Goal: Task Accomplishment & Management: Use online tool/utility

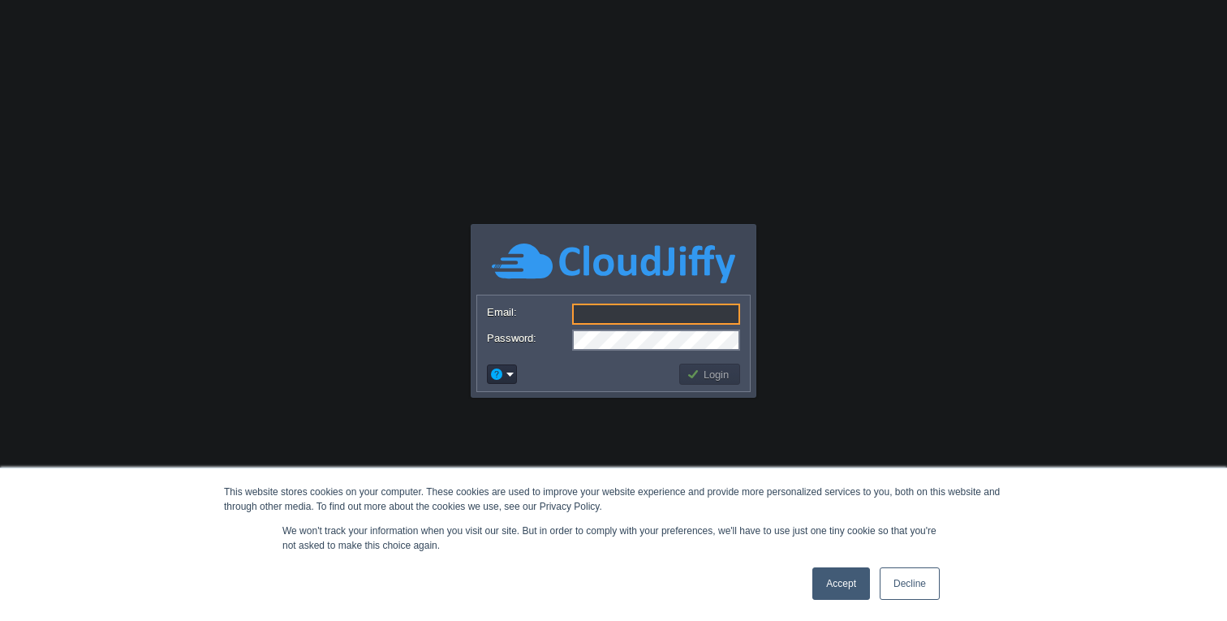
click at [622, 315] on input "Email:" at bounding box center [656, 313] width 168 height 21
type input "[EMAIL_ADDRESS][DOMAIN_NAME]"
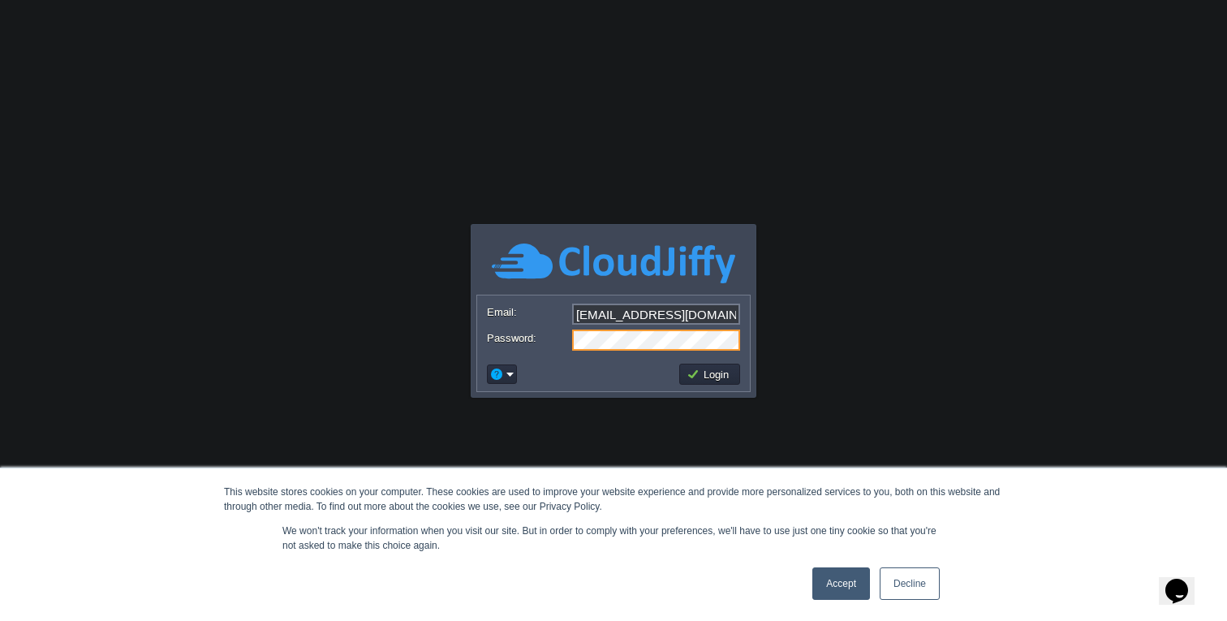
click at [723, 365] on td "Login" at bounding box center [709, 374] width 61 height 21
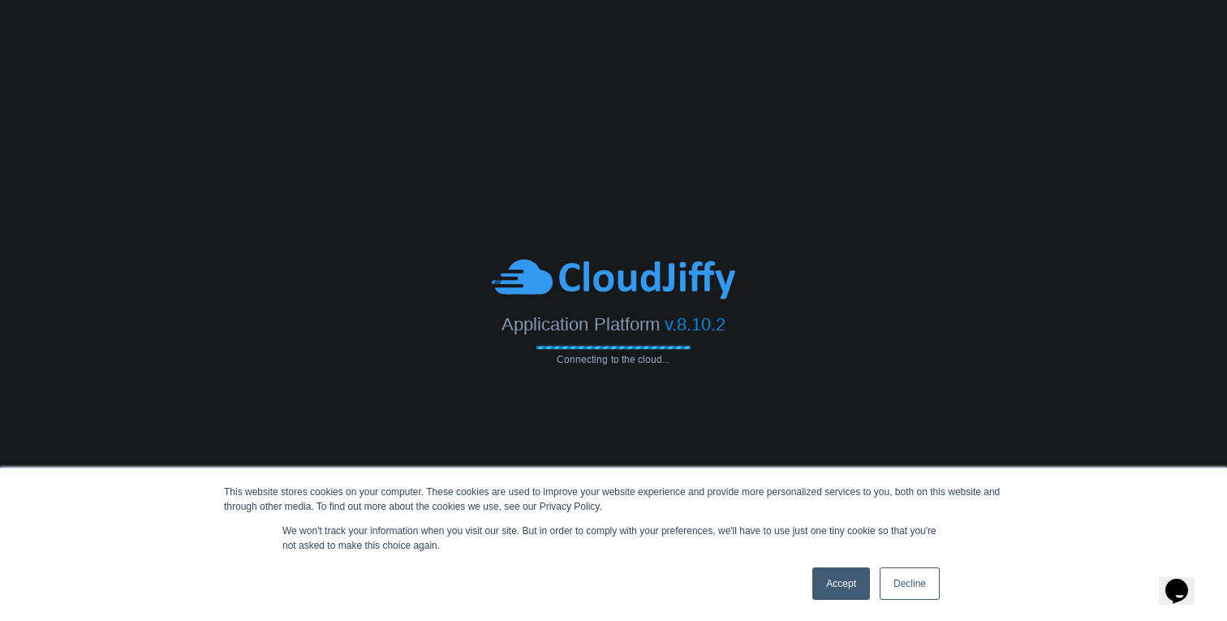
click at [843, 598] on link "Accept" at bounding box center [841, 583] width 58 height 32
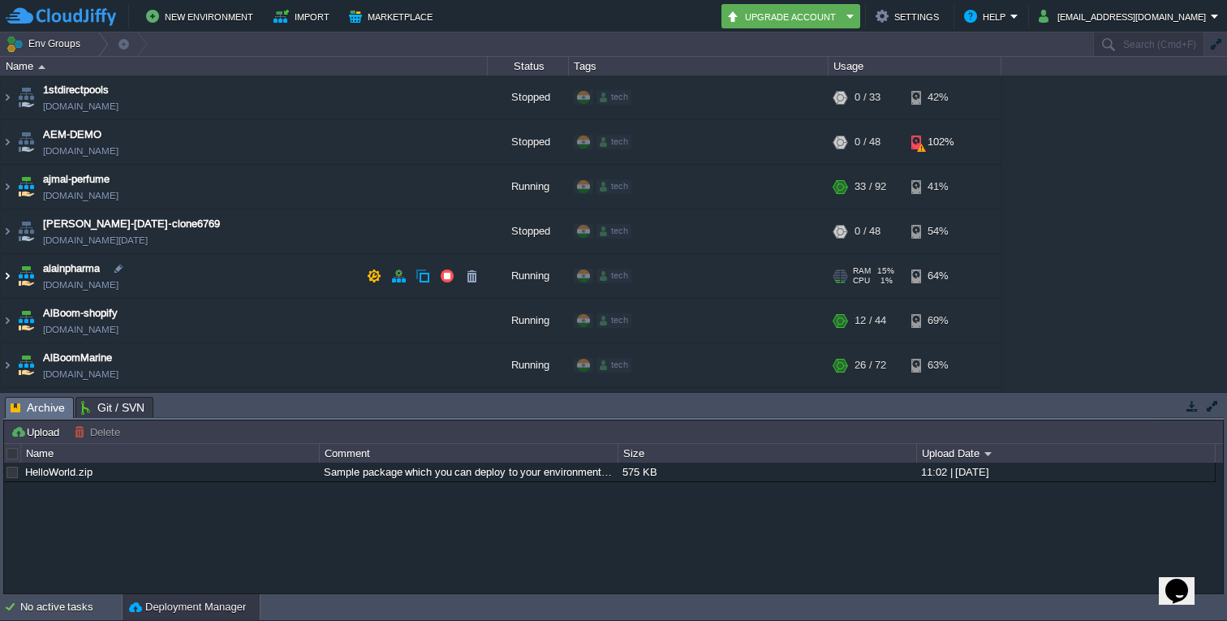
click at [8, 272] on img at bounding box center [7, 276] width 13 height 44
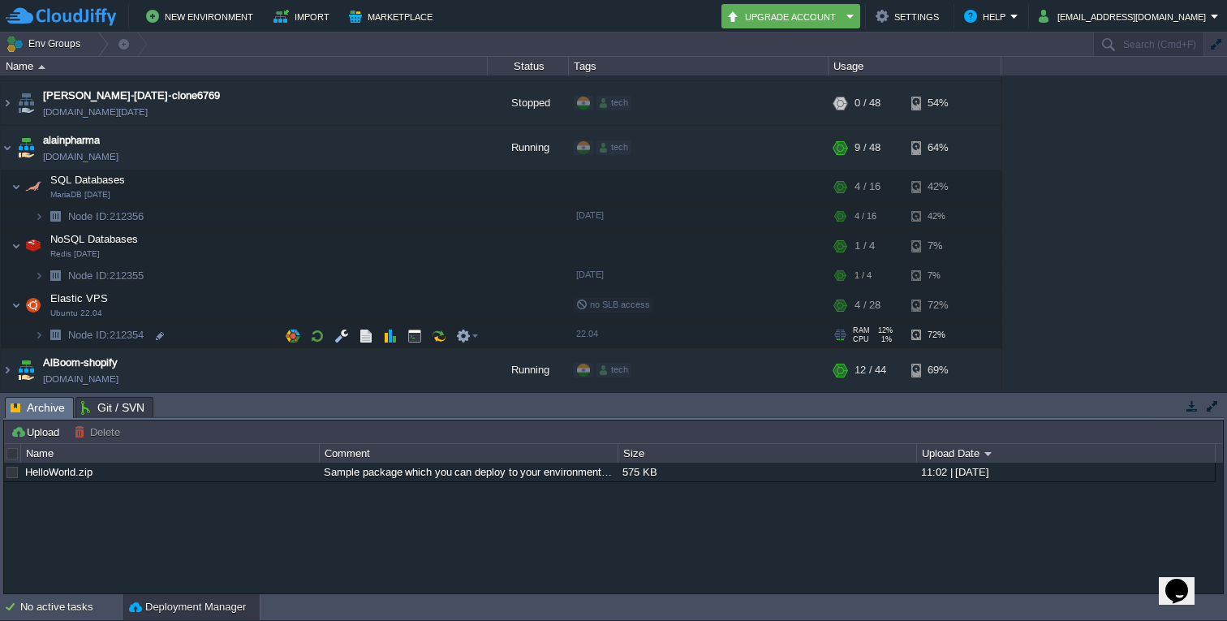
scroll to position [145, 0]
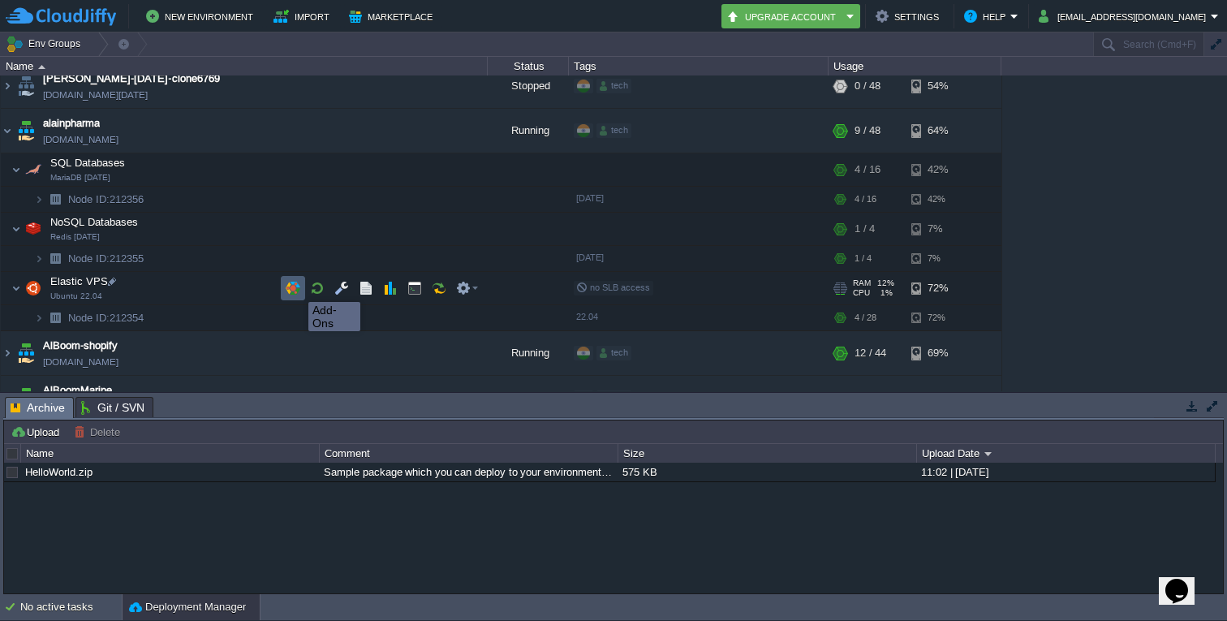
click at [296, 287] on button "button" at bounding box center [293, 288] width 15 height 15
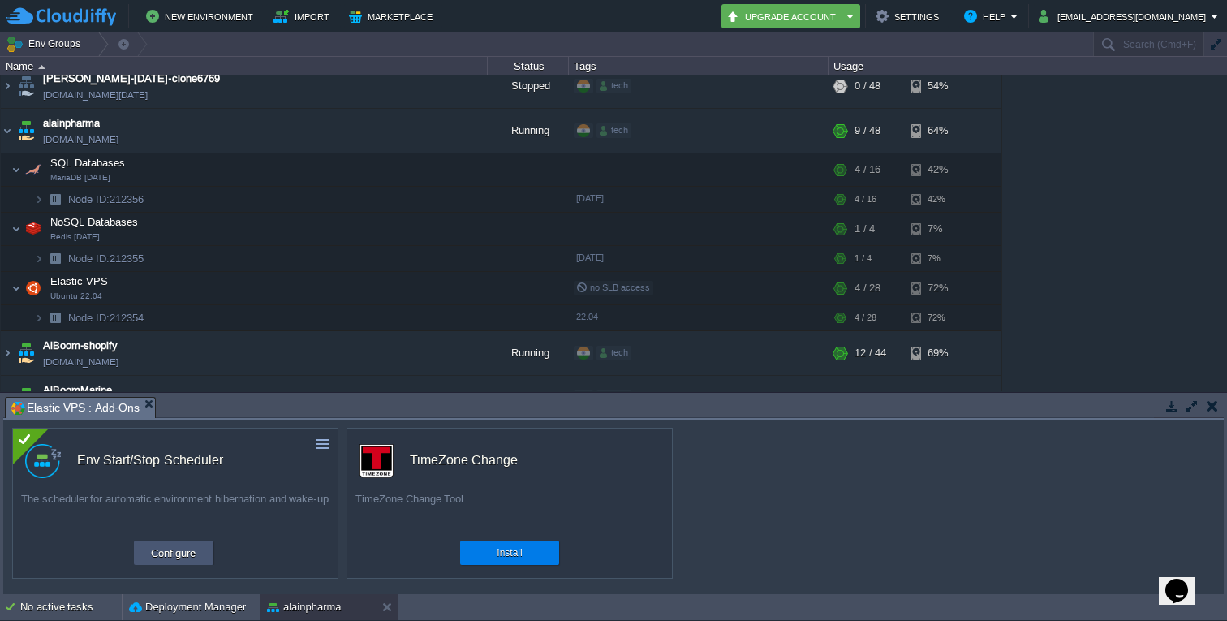
click at [163, 557] on button "Configure" at bounding box center [173, 552] width 54 height 19
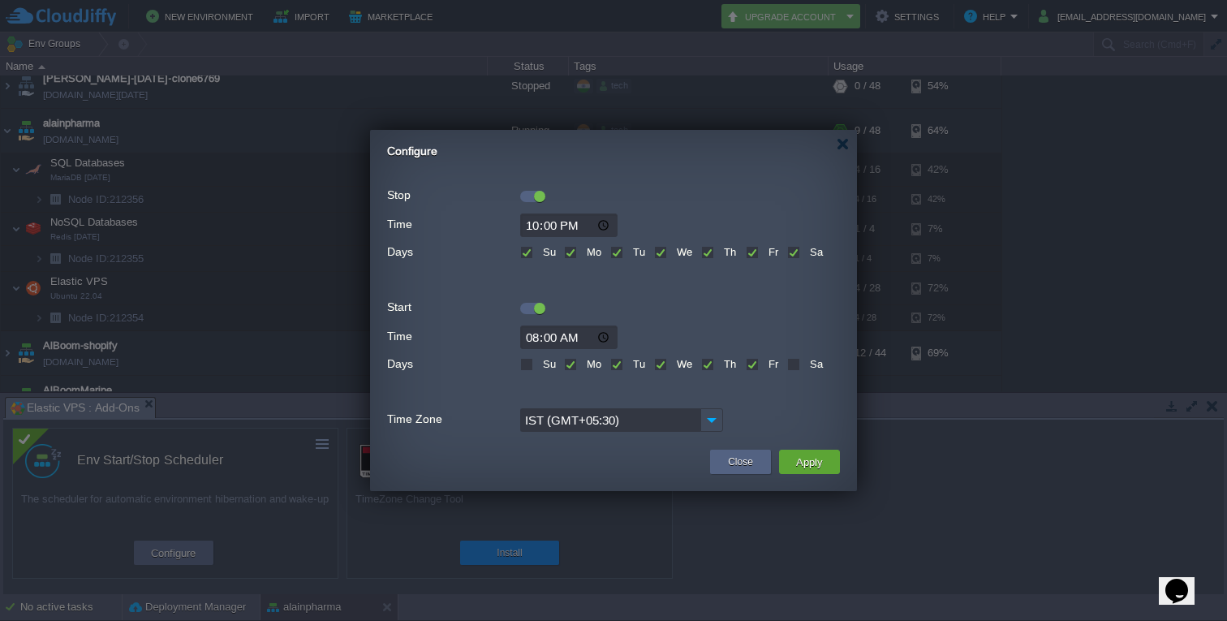
click at [539, 366] on label "Su" at bounding box center [547, 364] width 17 height 12
click at [527, 366] on input "Su" at bounding box center [525, 365] width 11 height 11
checkbox input "true"
click at [806, 365] on label "Sa" at bounding box center [814, 364] width 17 height 12
click at [790, 365] on input "Sa" at bounding box center [792, 365] width 11 height 11
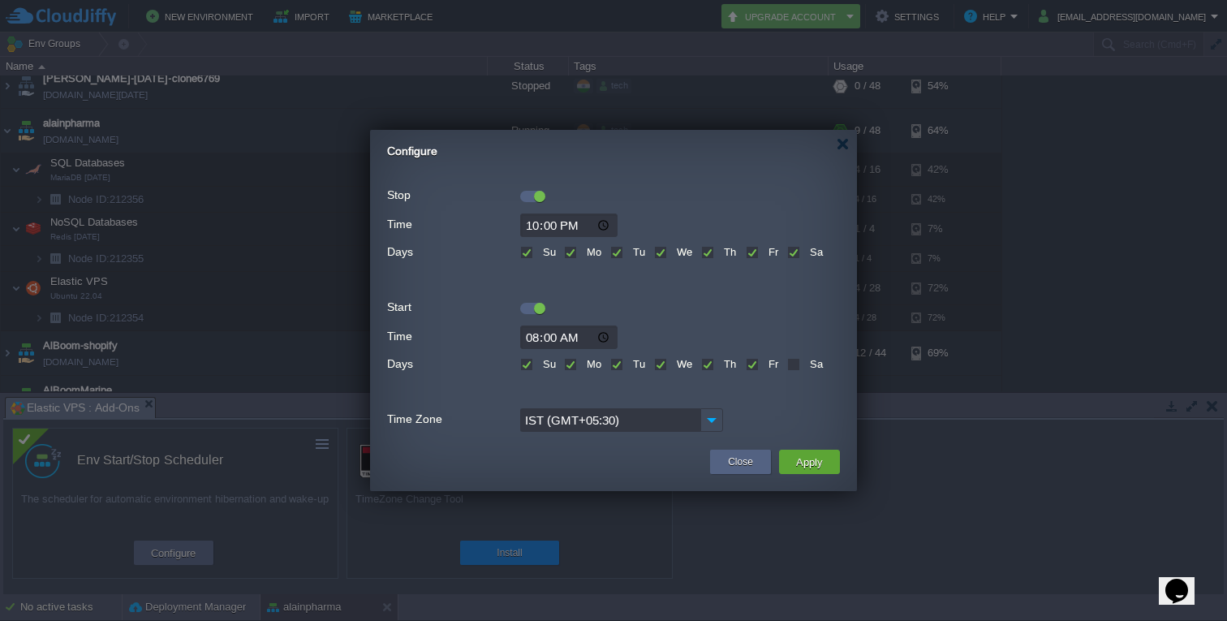
checkbox input "true"
click at [813, 459] on button "Apply" at bounding box center [809, 461] width 37 height 19
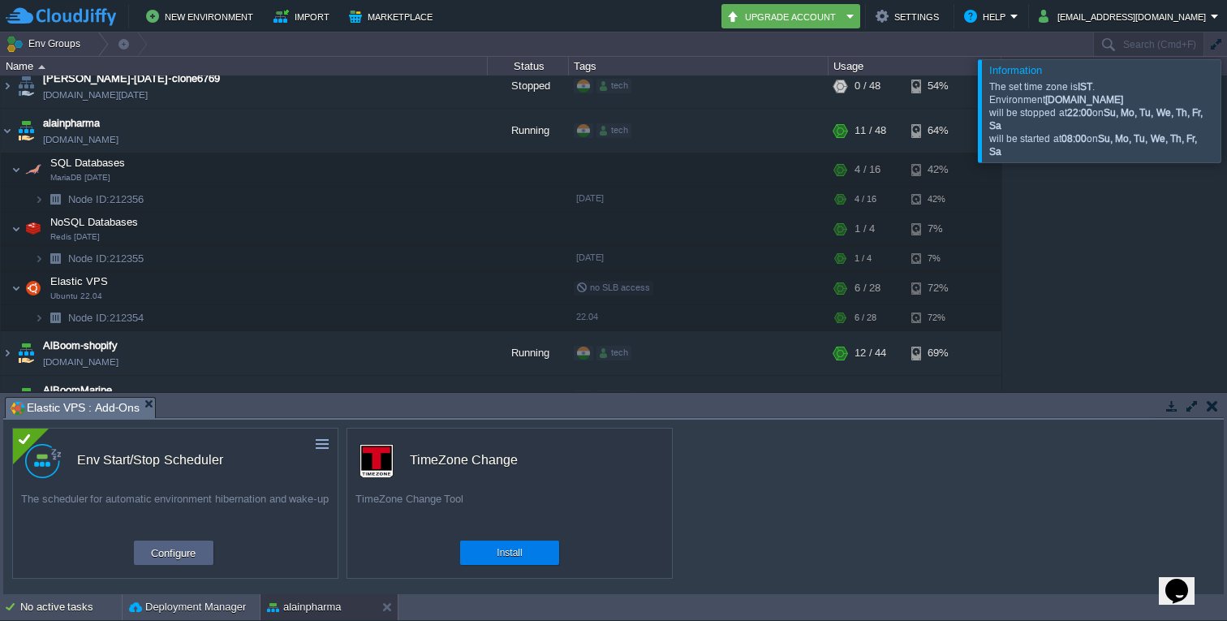
click at [858, 498] on div "custom Env Start/Stop Scheduler The scheduler for automatic environment hiberna…" at bounding box center [613, 507] width 1220 height 174
click at [1226, 112] on div at bounding box center [1246, 110] width 0 height 102
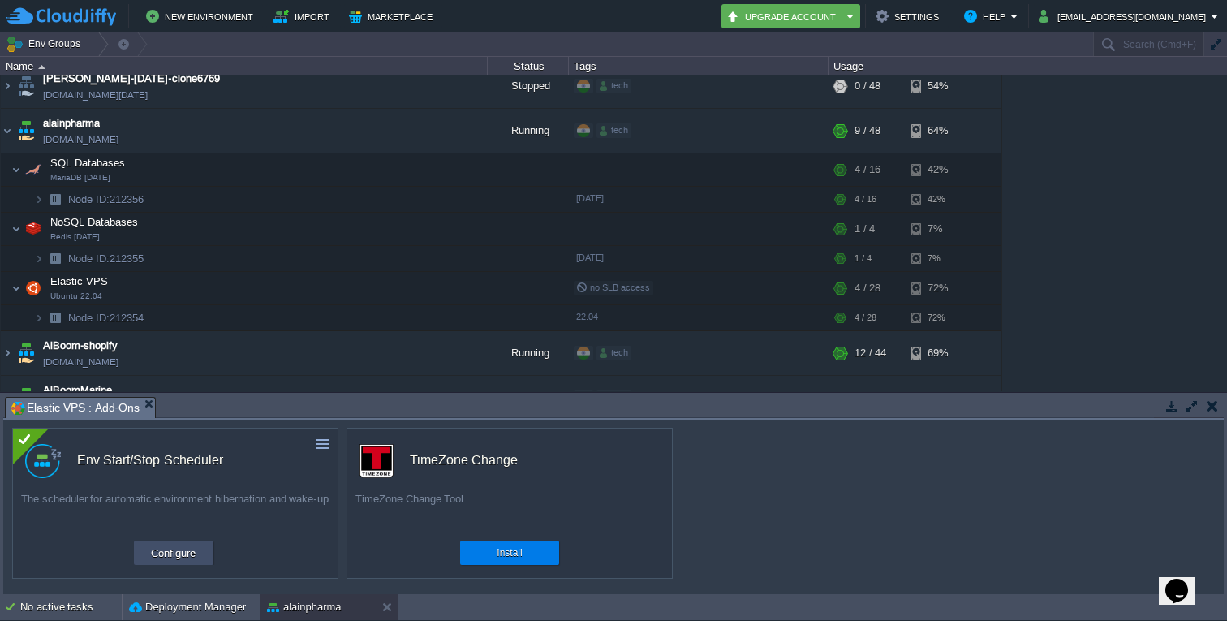
click at [175, 553] on button "Configure" at bounding box center [173, 552] width 54 height 19
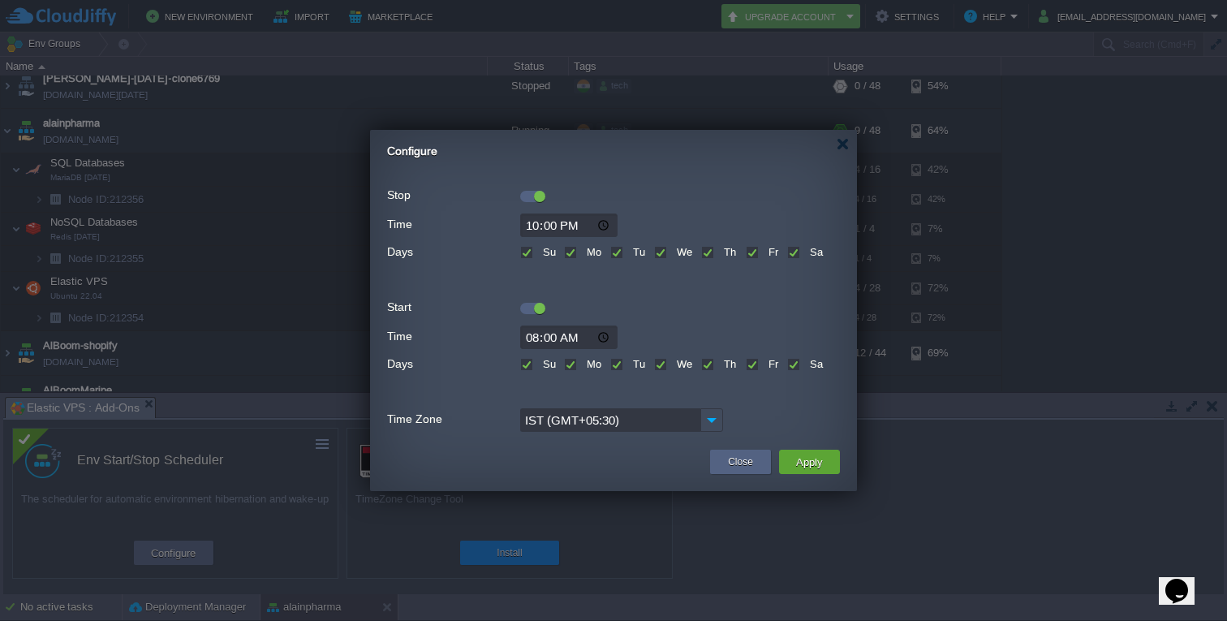
click at [588, 228] on input "22:00" at bounding box center [568, 225] width 97 height 24
type input "00:00"
click at [570, 336] on input "08:00" at bounding box center [568, 337] width 97 height 24
click at [536, 338] on input "08:00" at bounding box center [568, 337] width 97 height 24
type input "07:00"
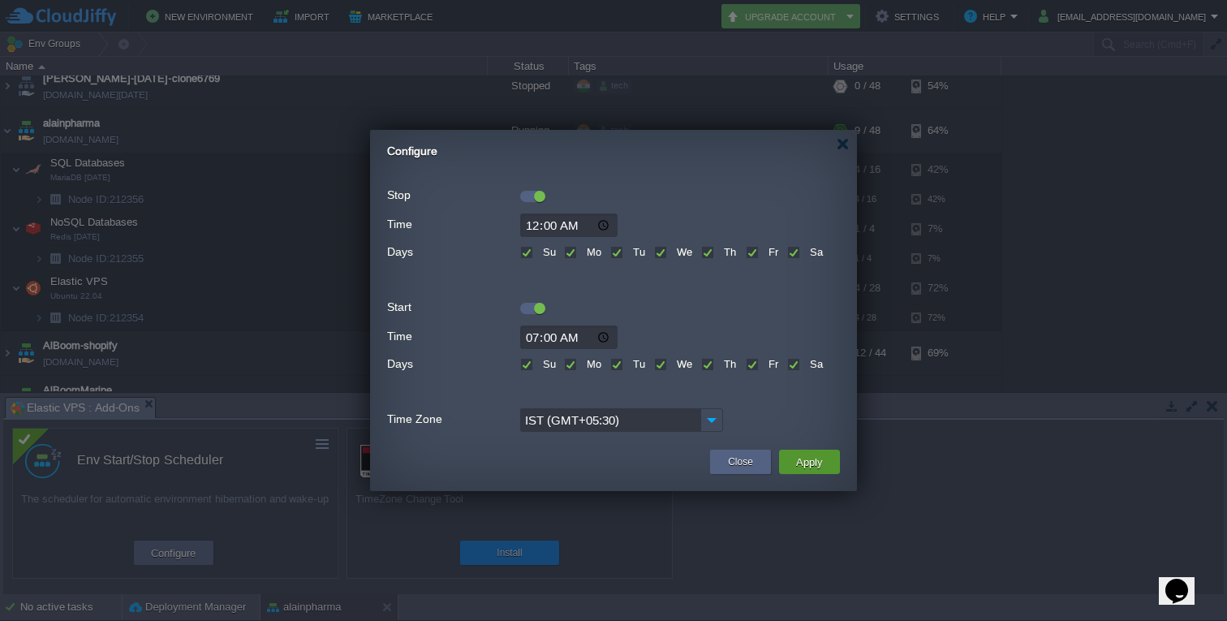
click at [807, 460] on button "Apply" at bounding box center [809, 461] width 37 height 19
